Goal: Task Accomplishment & Management: Use online tool/utility

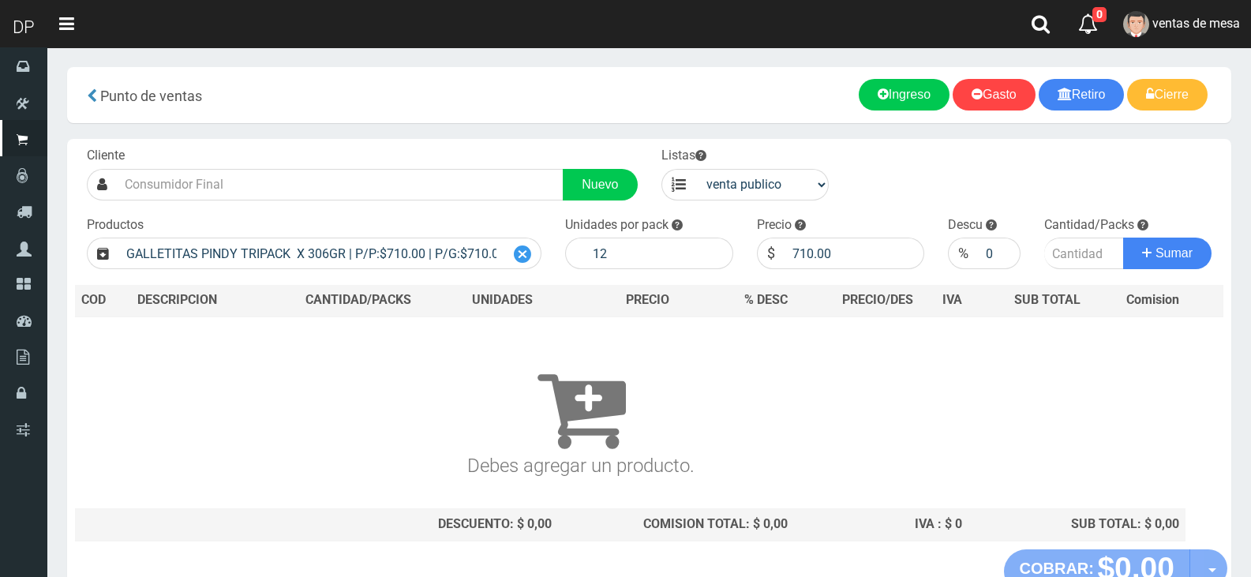
click at [518, 254] on icon at bounding box center [522, 254] width 17 height 23
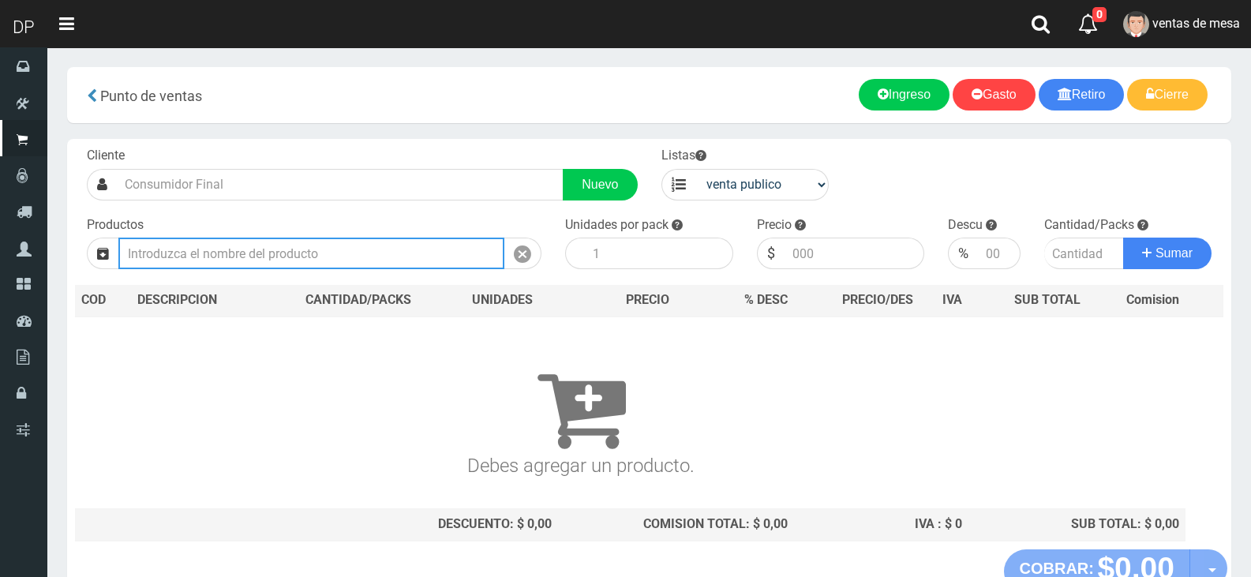
click at [243, 250] on input "text" at bounding box center [311, 254] width 386 height 32
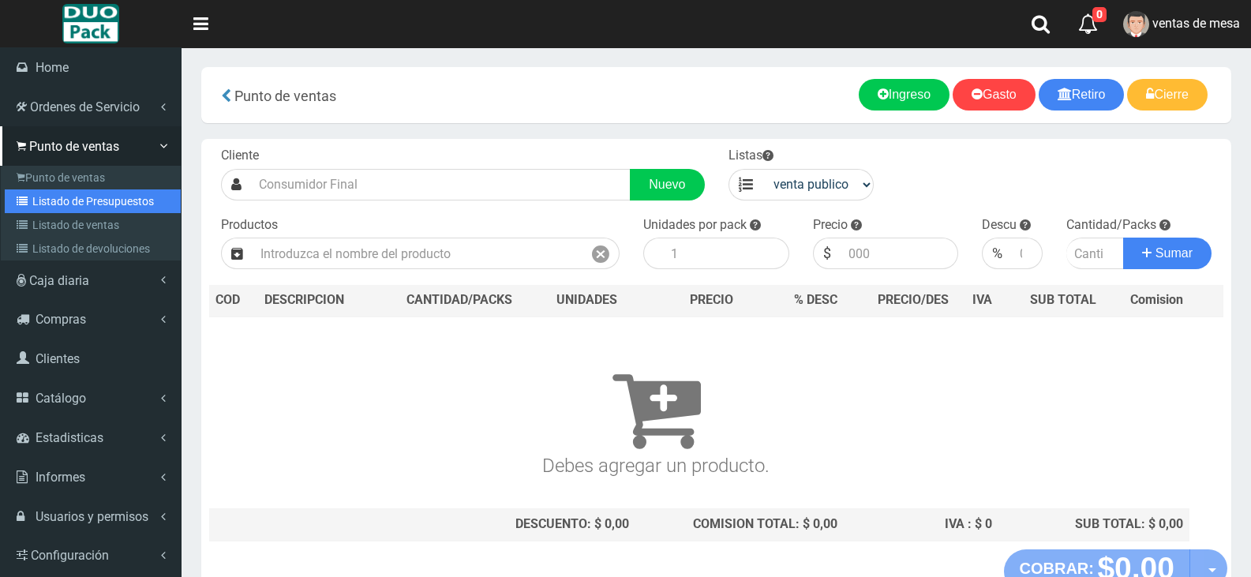
click at [55, 206] on link "Listado de Presupuestos" at bounding box center [93, 201] width 176 height 24
